Goal: Transaction & Acquisition: Purchase product/service

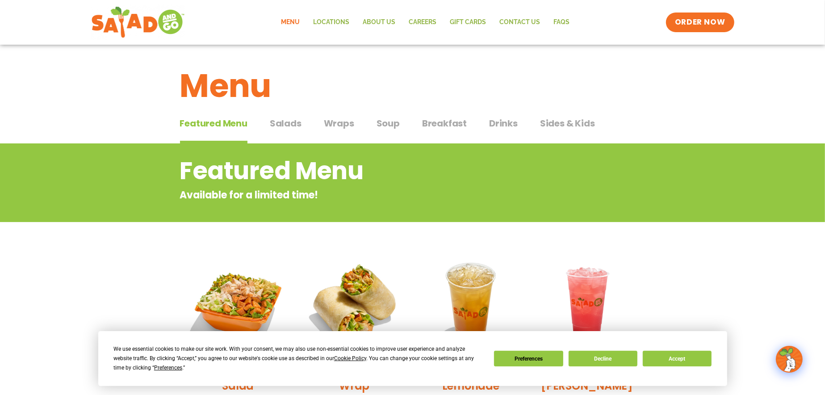
click at [344, 122] on span "Wraps" at bounding box center [339, 123] width 30 height 13
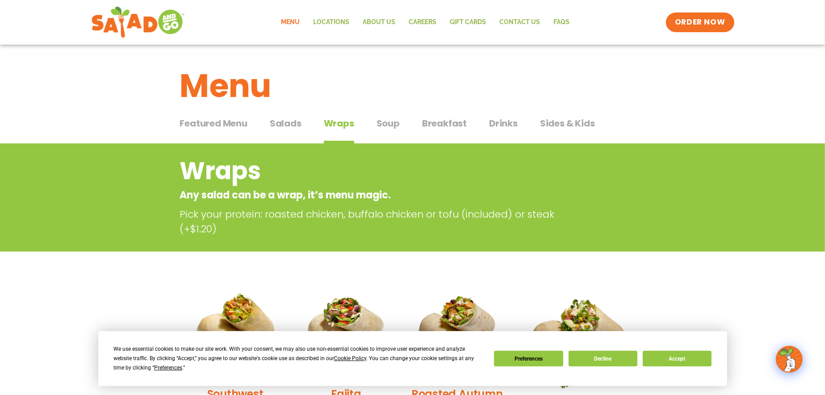
click at [375, 126] on div "Featured Menu Featured Menu Salads Salads Wraps Wraps Soup Soup Breakfast Break…" at bounding box center [413, 129] width 466 height 30
click at [386, 122] on span "Soup" at bounding box center [388, 123] width 23 height 13
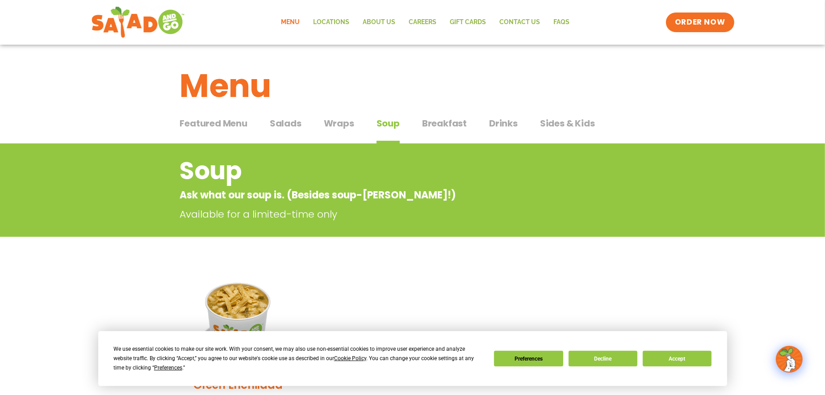
click at [341, 120] on span "Wraps" at bounding box center [339, 123] width 30 height 13
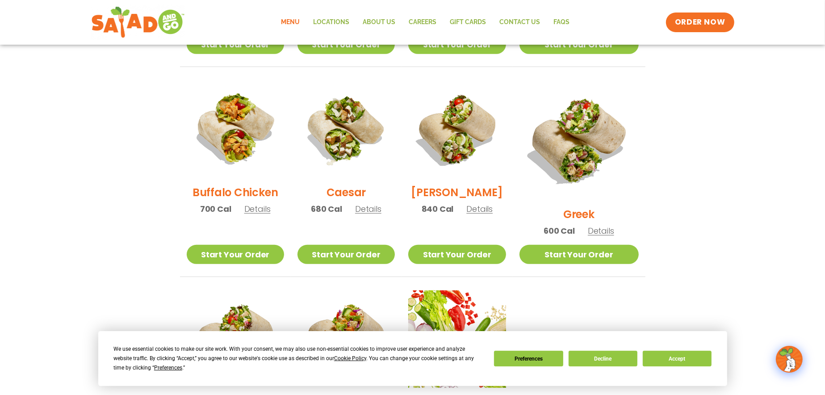
scroll to position [536, 0]
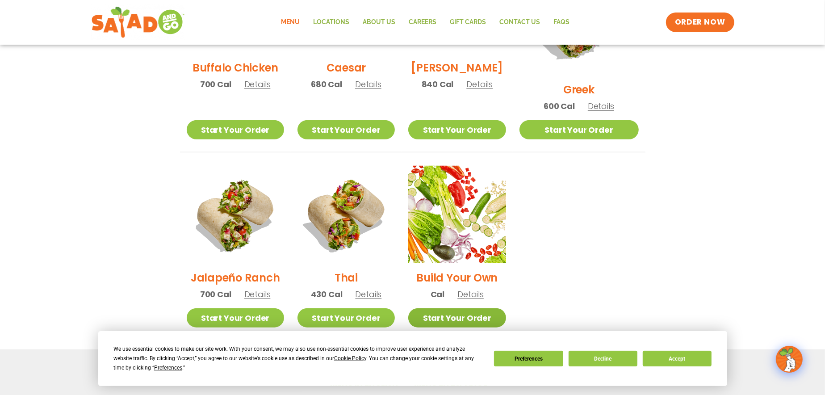
click at [471, 308] on link "Start Your Order" at bounding box center [456, 317] width 97 height 19
